Goal: Task Accomplishment & Management: Use online tool/utility

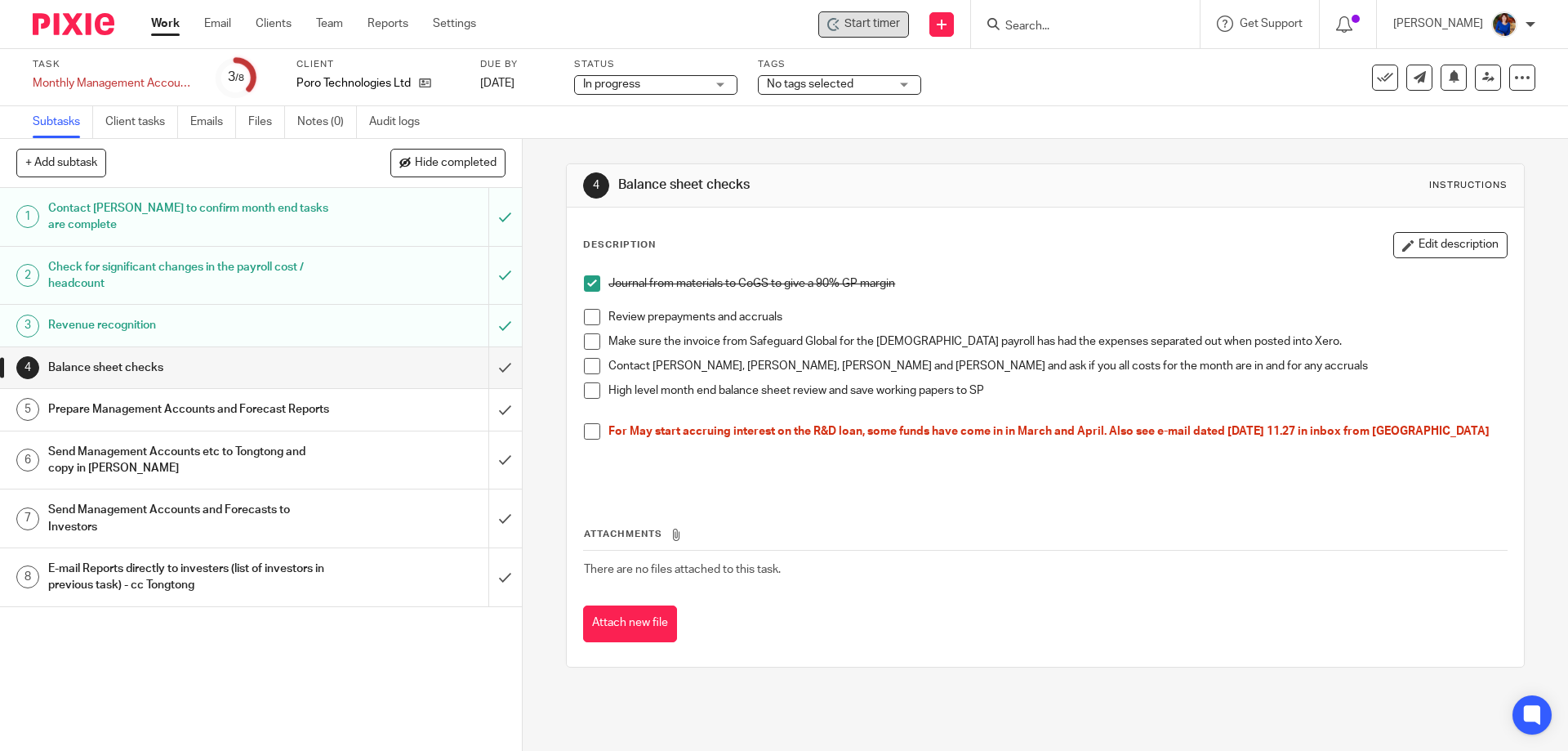
click at [875, 22] on span "Start timer" at bounding box center [871, 24] width 55 height 17
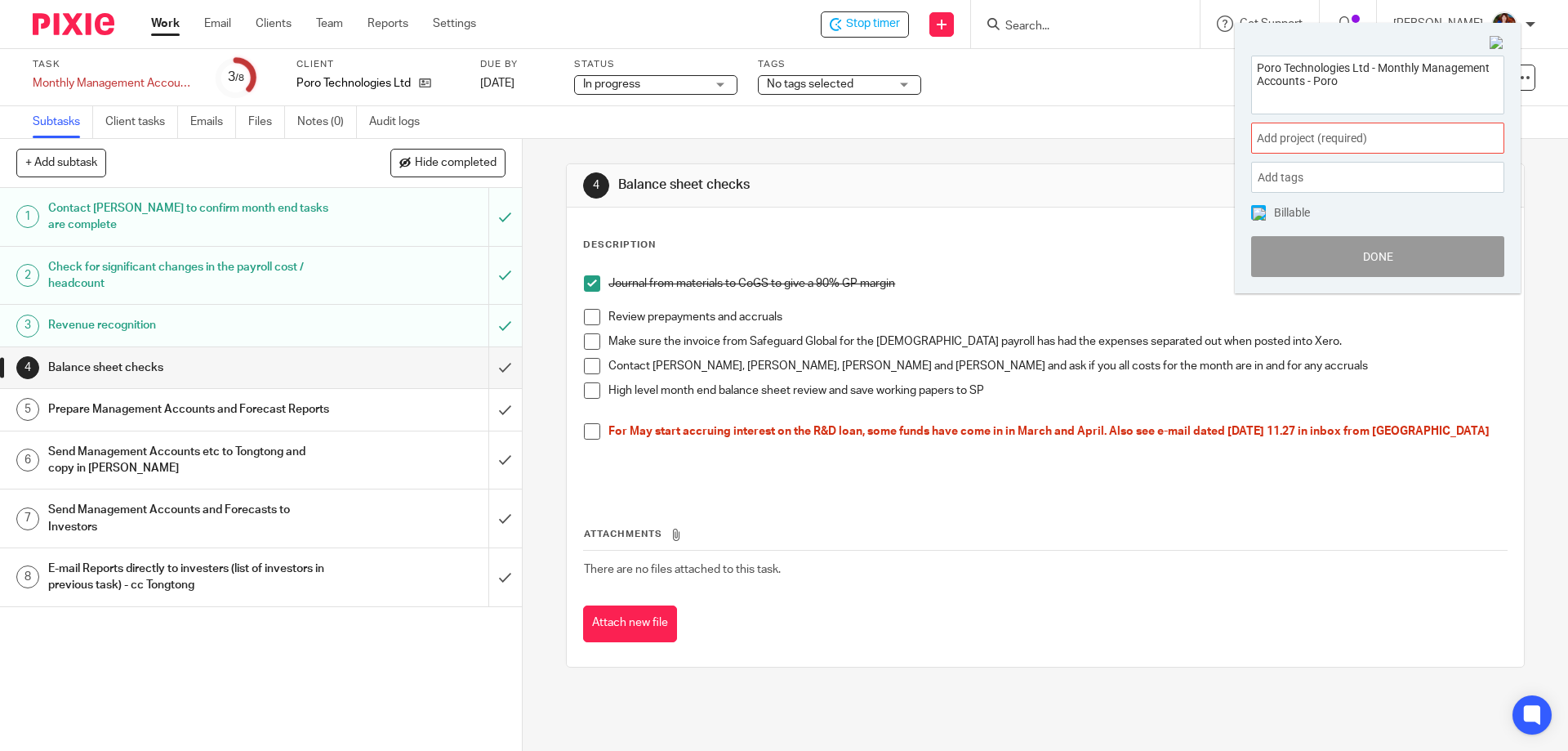
click at [1273, 144] on span "Add project (required) :" at bounding box center [1359, 139] width 206 height 17
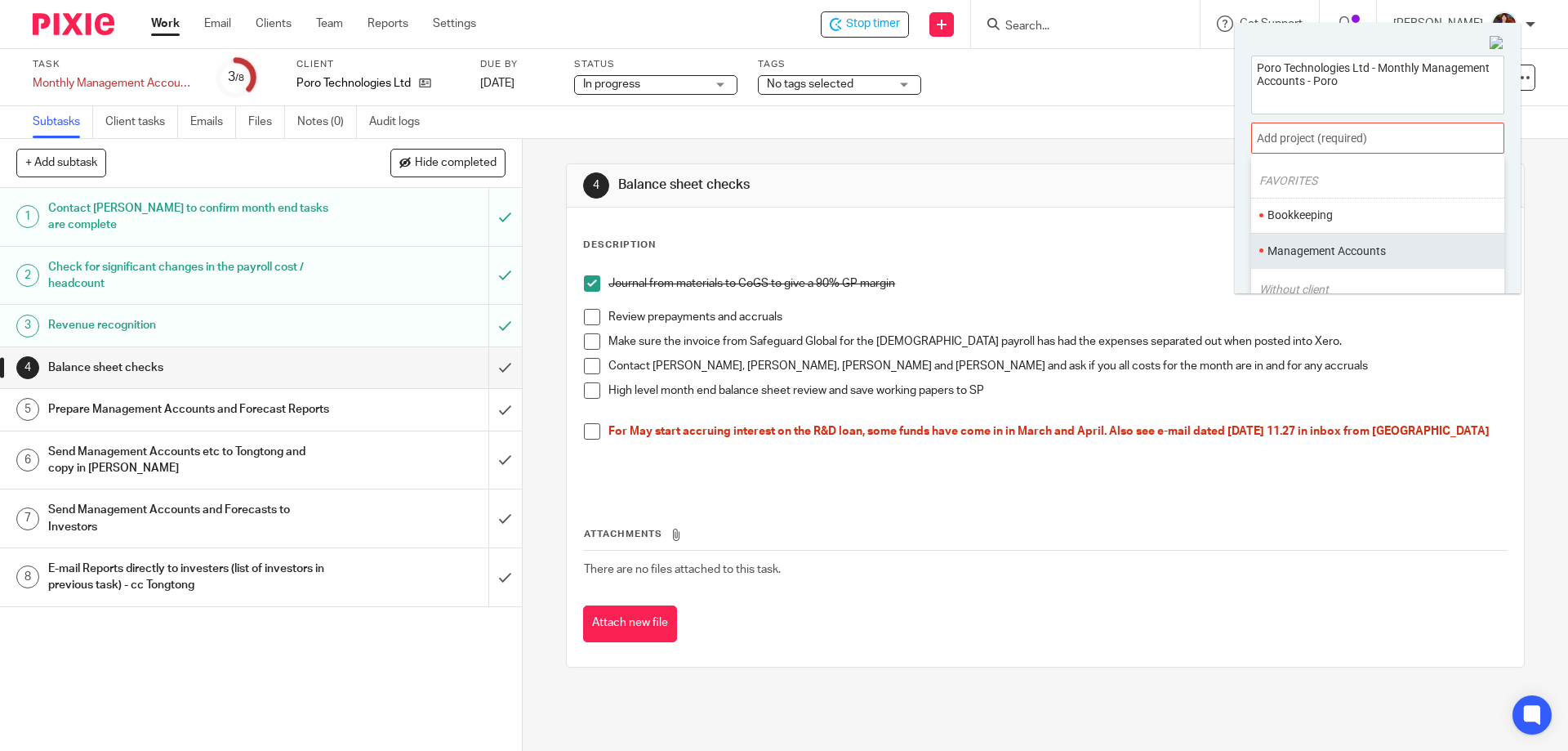
scroll to position [82, 0]
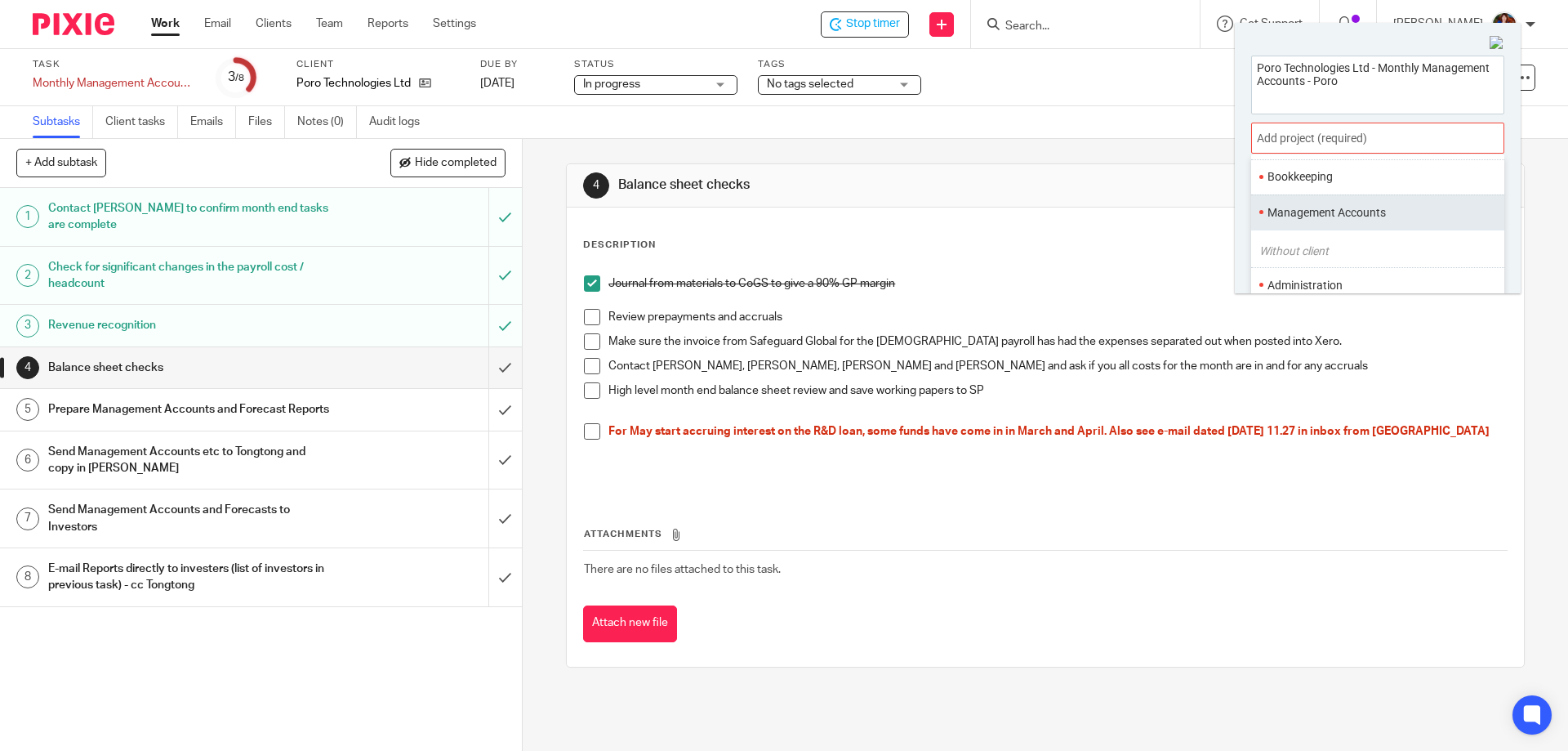
click at [1294, 206] on li "Management Accounts" at bounding box center [1374, 213] width 213 height 17
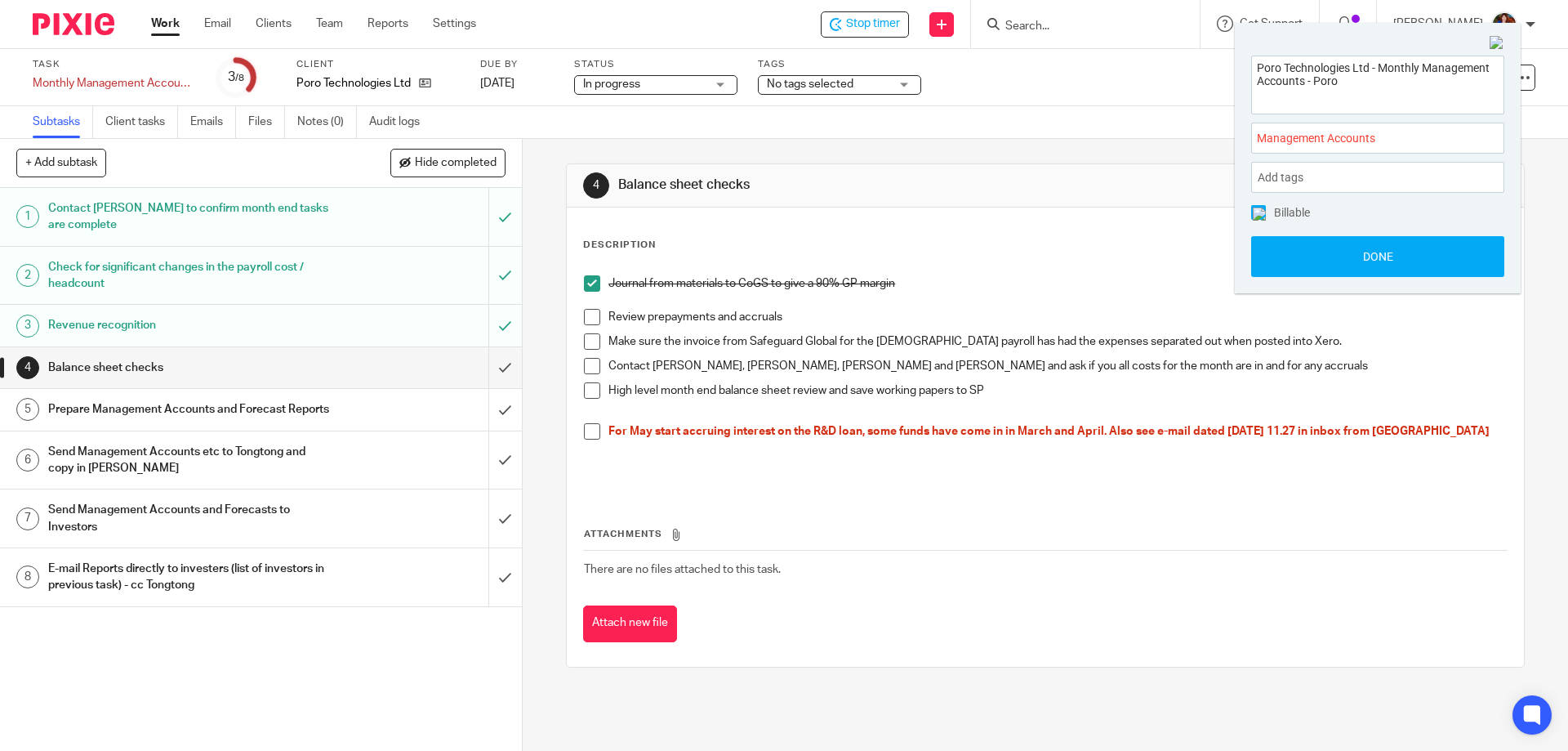
drag, startPoint x: 1262, startPoint y: 213, endPoint x: 1268, endPoint y: 226, distance: 14.3
click at [1261, 213] on img at bounding box center [1259, 214] width 13 height 13
click at [1280, 272] on button "Done" at bounding box center [1377, 256] width 253 height 41
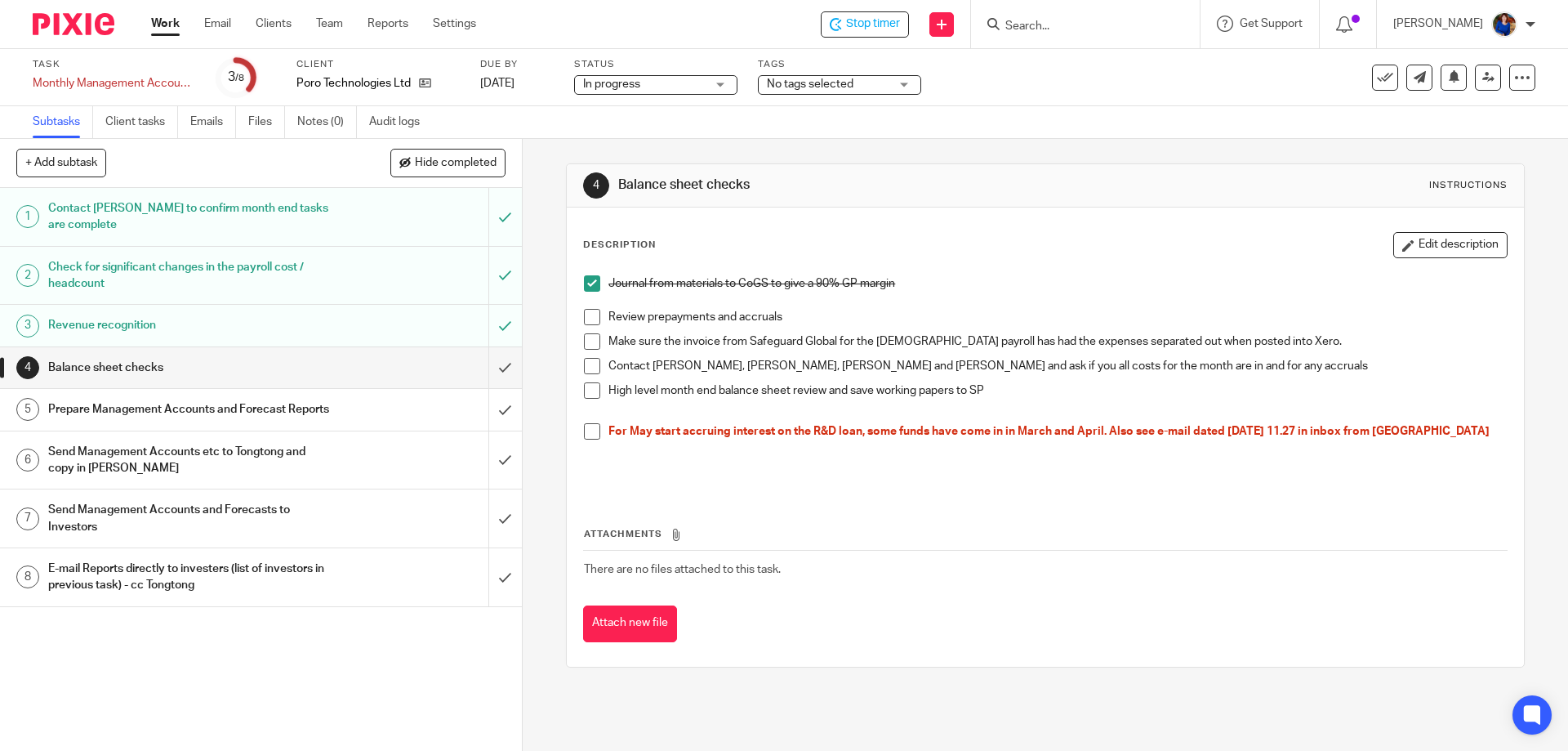
click at [587, 312] on span at bounding box center [591, 317] width 16 height 16
click at [587, 339] on span at bounding box center [591, 341] width 16 height 16
click at [1053, 11] on div at bounding box center [1085, 24] width 229 height 48
click at [1039, 18] on form at bounding box center [1090, 24] width 174 height 20
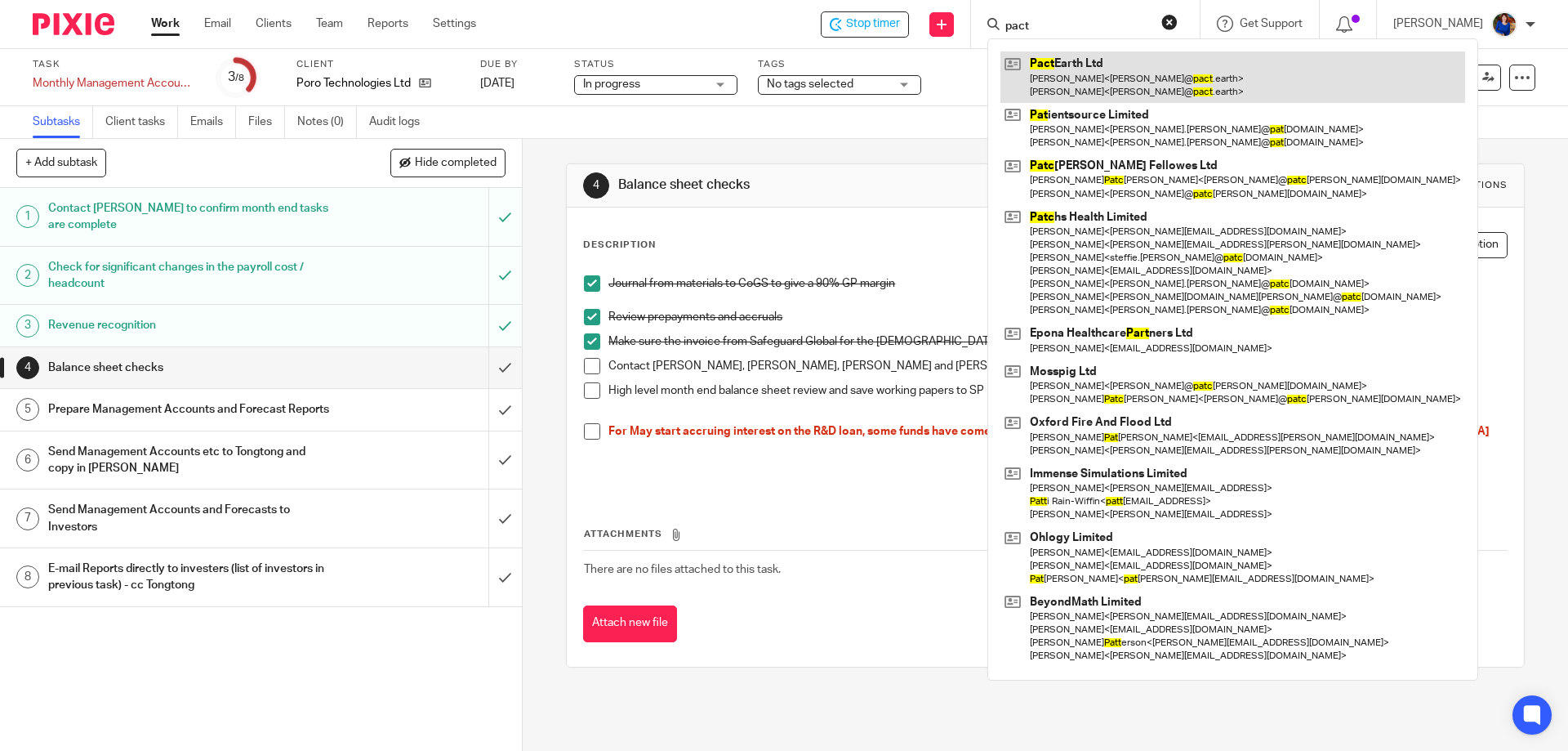
type input "pact"
click at [1108, 82] on link at bounding box center [1233, 76] width 465 height 50
click at [1109, 81] on link at bounding box center [1233, 76] width 465 height 50
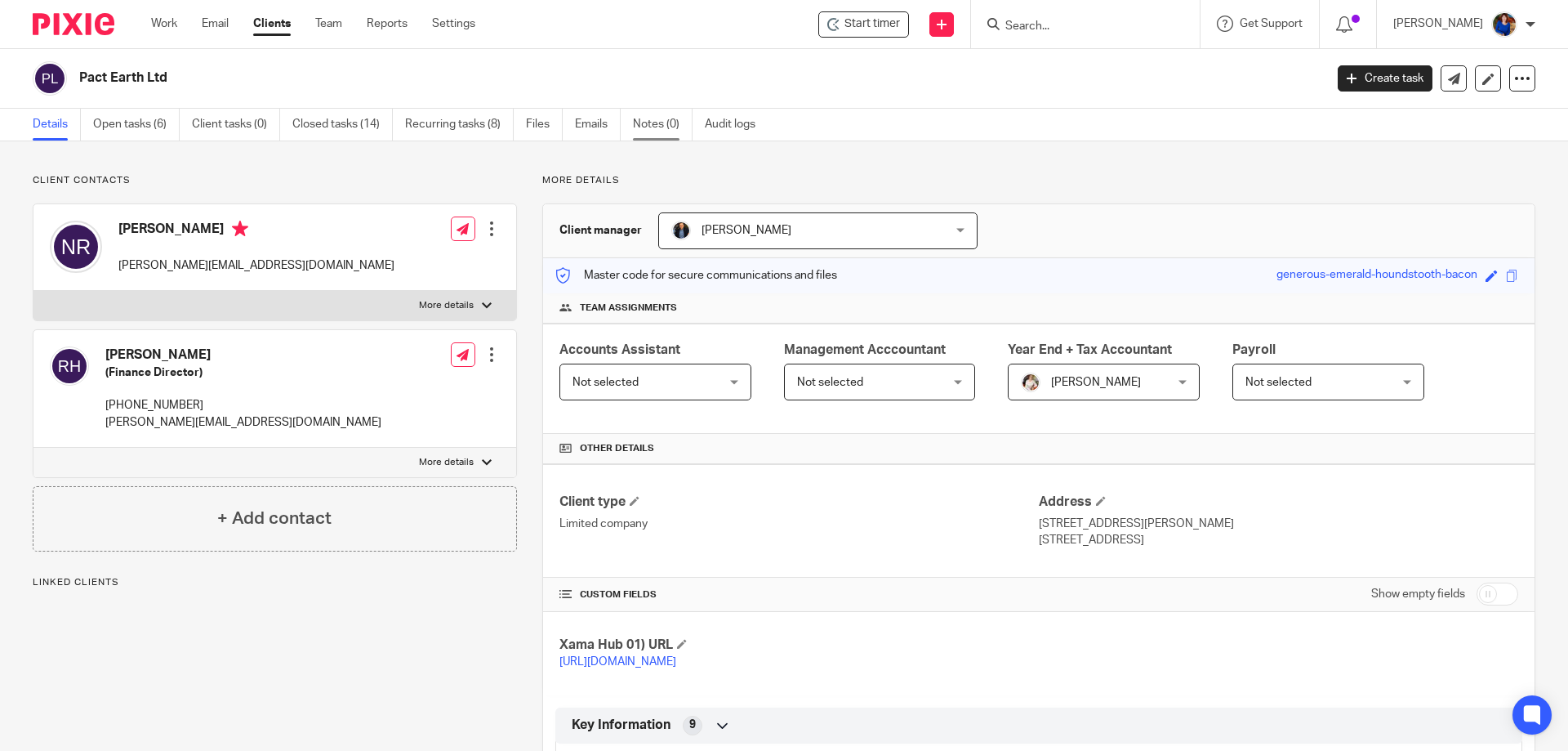
click at [665, 126] on link "Notes (0)" at bounding box center [662, 125] width 60 height 32
